Goal: Task Accomplishment & Management: Use online tool/utility

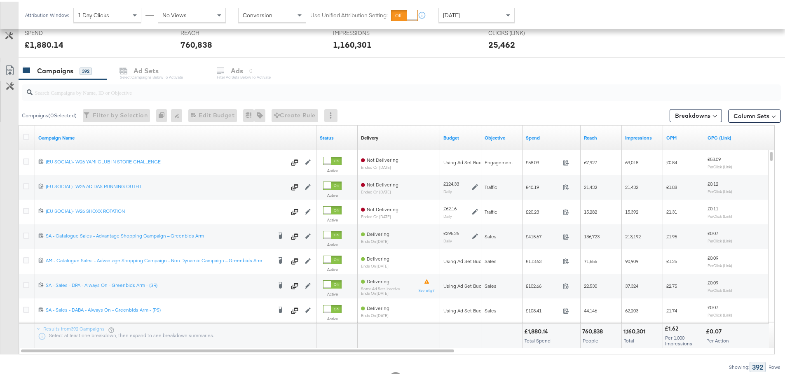
scroll to position [330, 0]
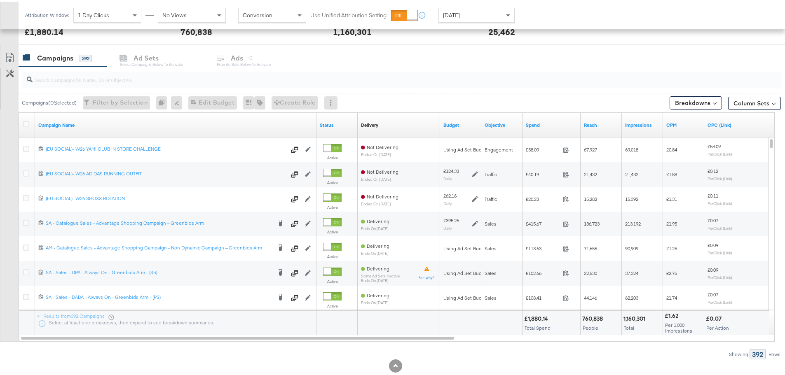
click at [150, 81] on input "search" at bounding box center [372, 75] width 678 height 16
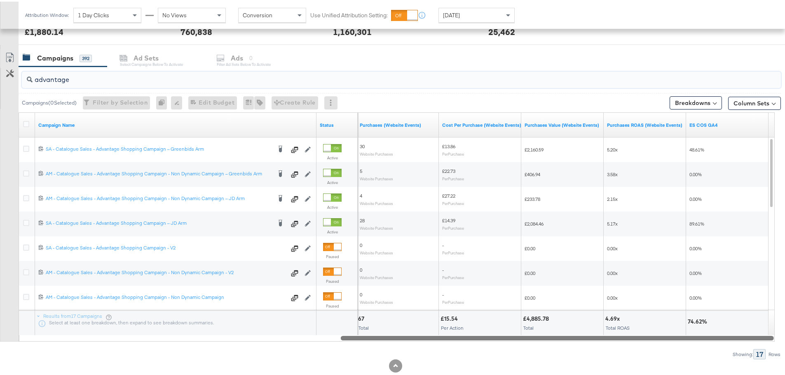
drag, startPoint x: 386, startPoint y: 337, endPoint x: 744, endPoint y: 339, distance: 358.0
click at [744, 339] on div at bounding box center [557, 336] width 433 height 7
drag, startPoint x: 82, startPoint y: 80, endPoint x: 16, endPoint y: 82, distance: 65.5
click at [16, 82] on div "advantage Campaigns ( 0 Selected) Filter by Selection Filter 0 campaigns 0 Rena…" at bounding box center [390, 211] width 781 height 293
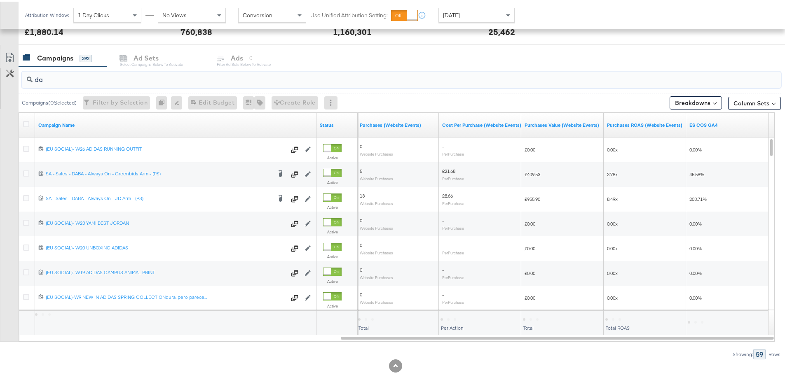
type input "d"
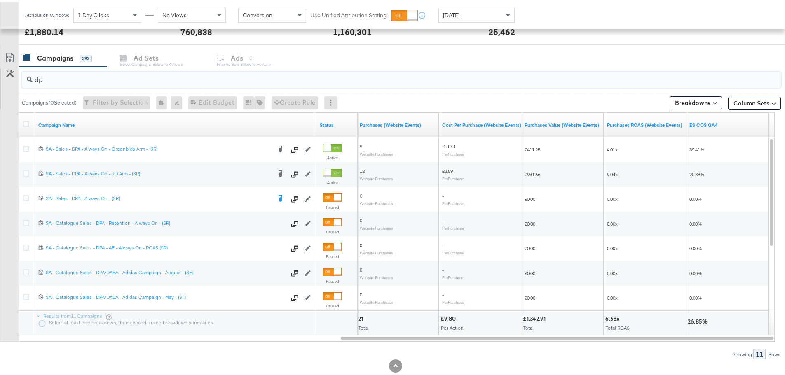
type input "d"
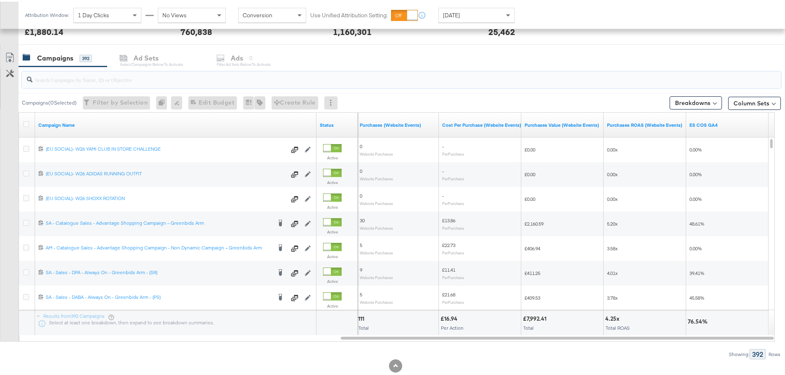
click at [475, 14] on div "[DATE]" at bounding box center [476, 14] width 75 height 14
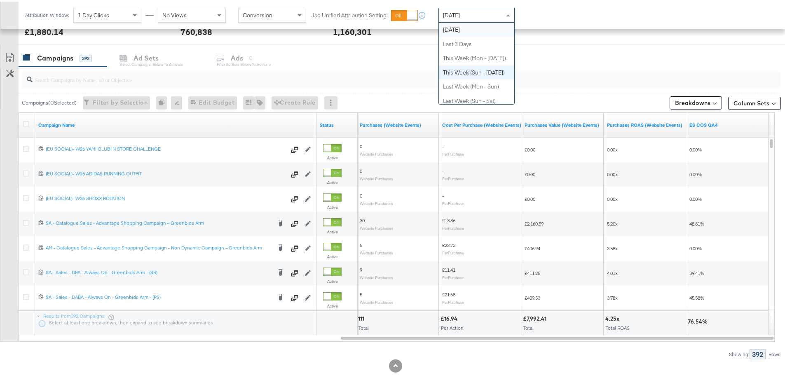
scroll to position [0, 0]
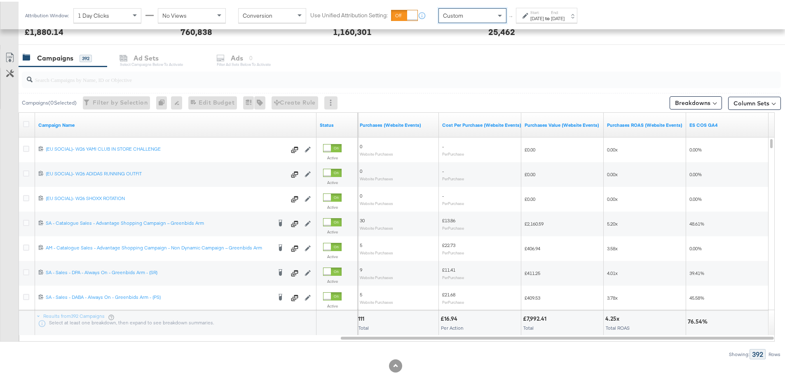
click at [544, 12] on label "Start:" at bounding box center [537, 10] width 14 height 5
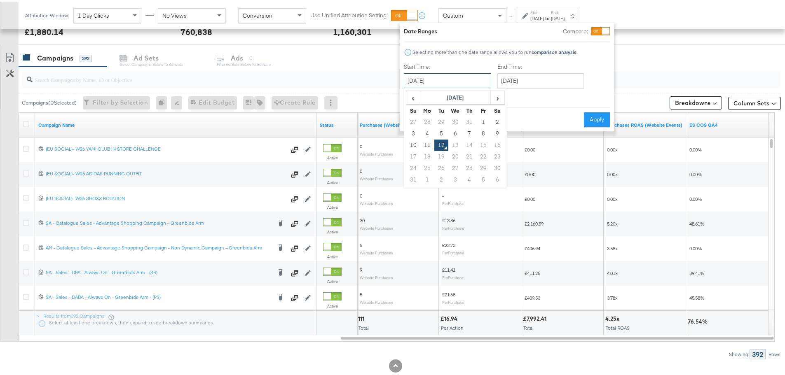
click at [437, 78] on input "August 12th 2025" at bounding box center [447, 79] width 87 height 15
click at [467, 119] on td "31" at bounding box center [469, 121] width 14 height 12
type input "July 31st 2025"
click at [528, 81] on input "August 12th 2025" at bounding box center [538, 79] width 87 height 15
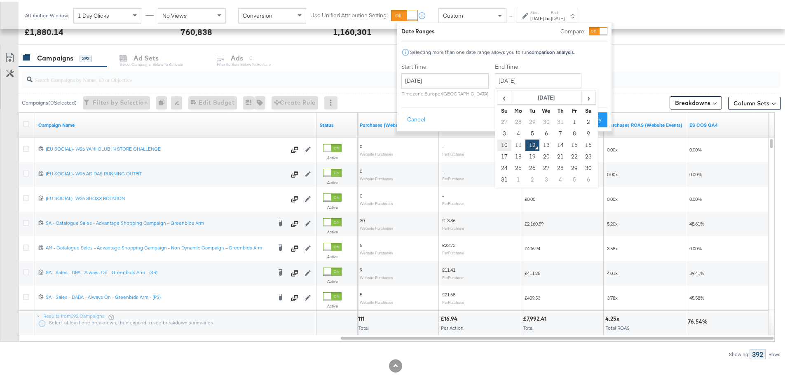
click at [503, 142] on td "10" at bounding box center [504, 144] width 14 height 12
type input "August 10th 2025"
click at [599, 115] on button "Apply" at bounding box center [594, 118] width 26 height 15
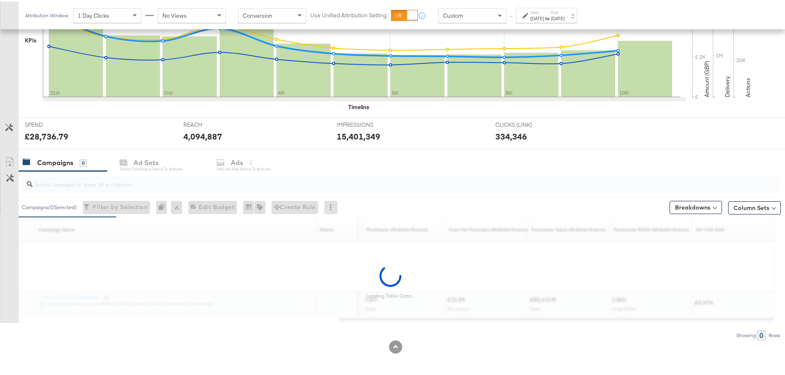
scroll to position [330, 0]
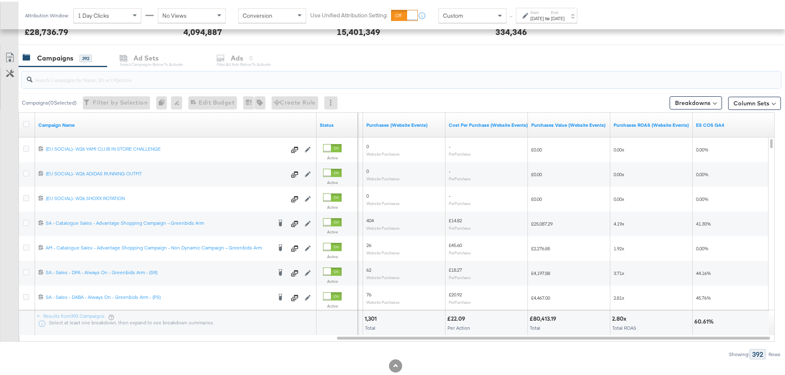
click at [91, 79] on input "search" at bounding box center [372, 75] width 678 height 16
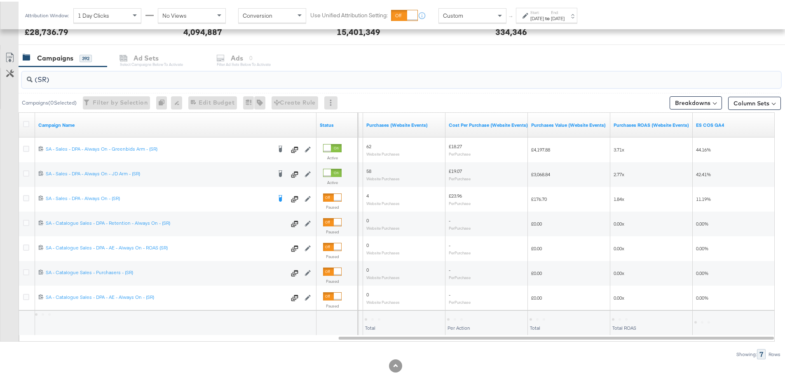
type input "(SR)"
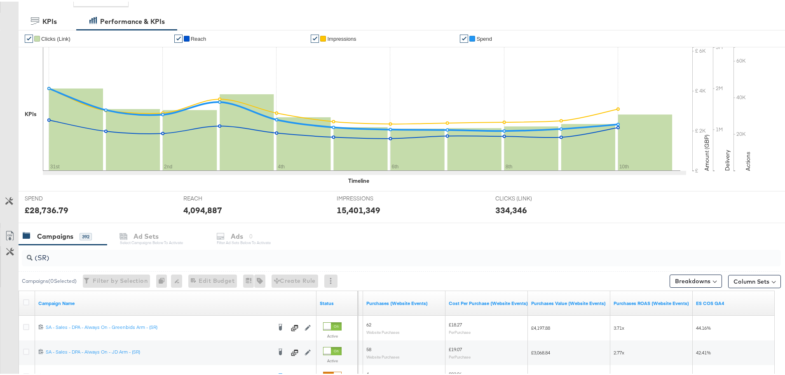
scroll to position [206, 0]
